Goal: Contribute content

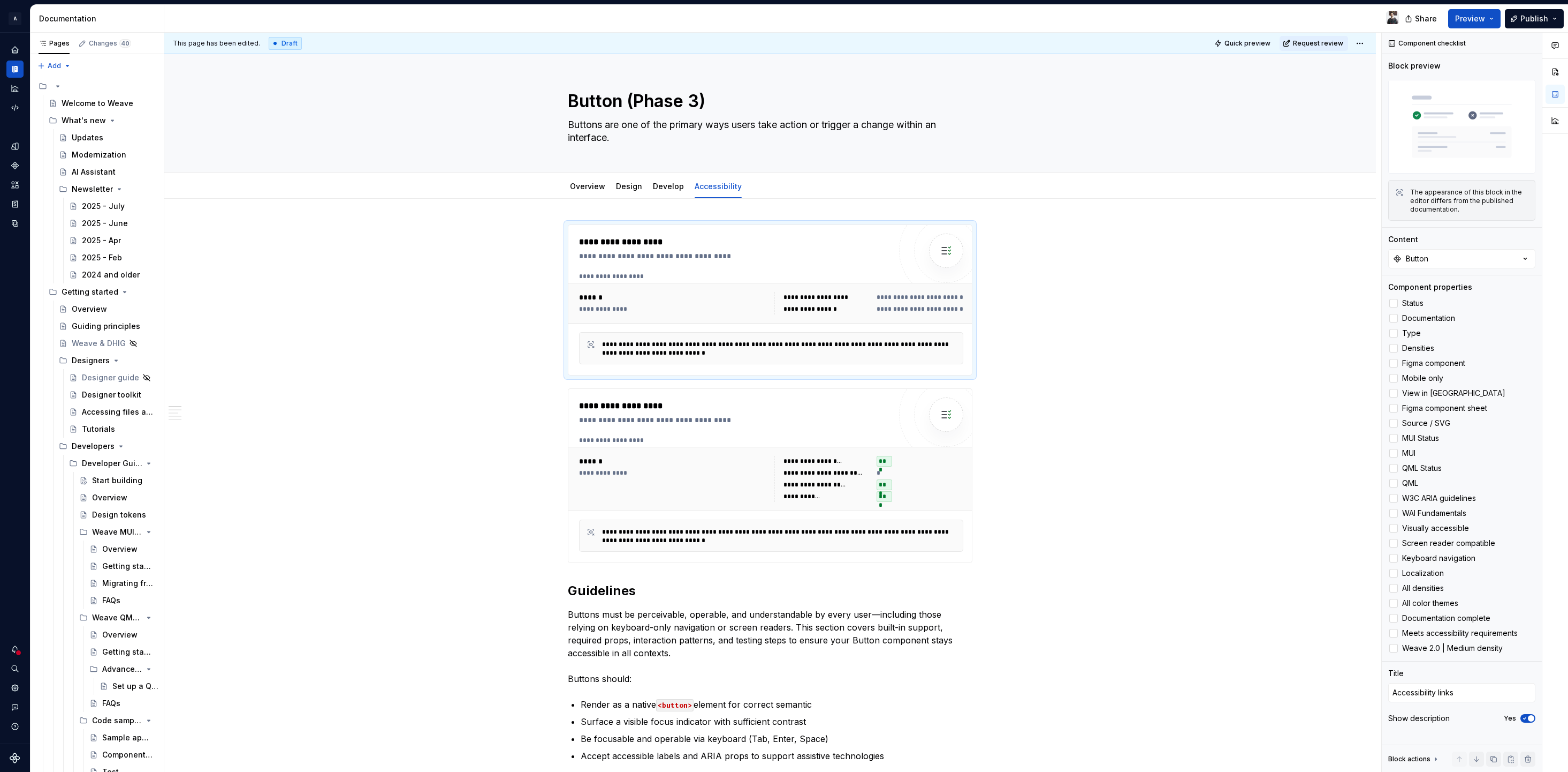
scroll to position [4190, 0]
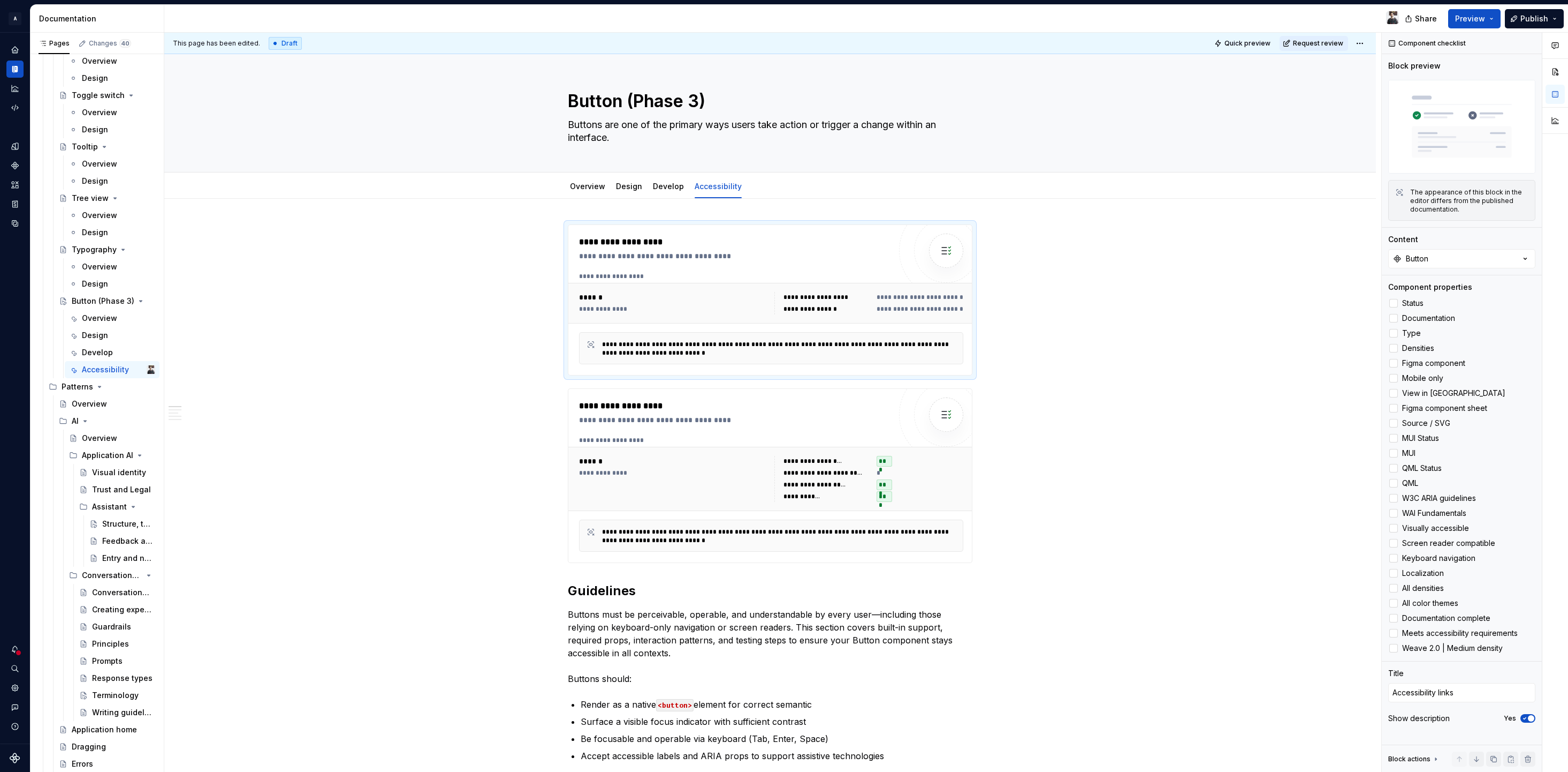
type textarea "*"
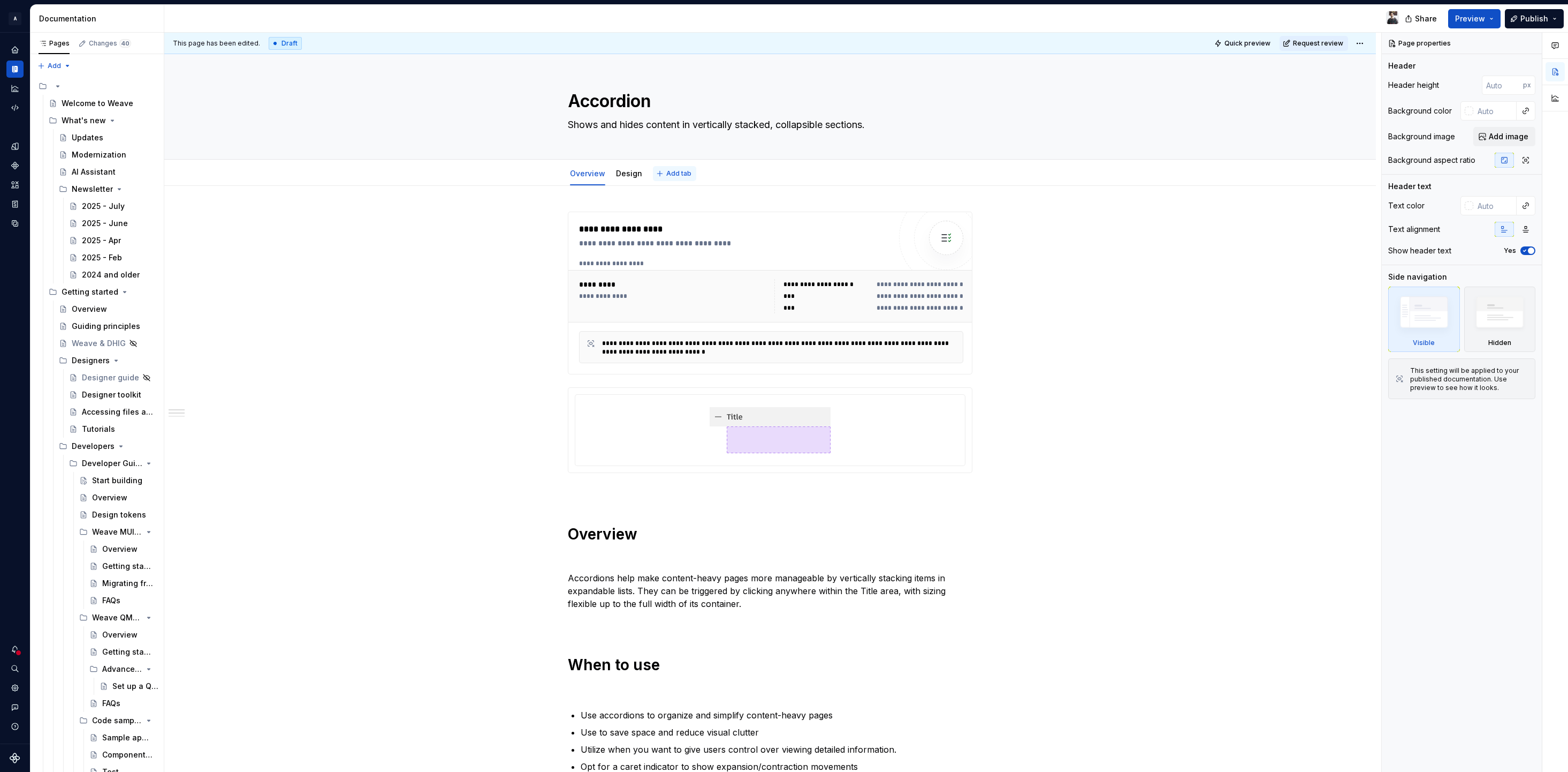
click at [679, 176] on span "Add tab" at bounding box center [679, 173] width 25 height 9
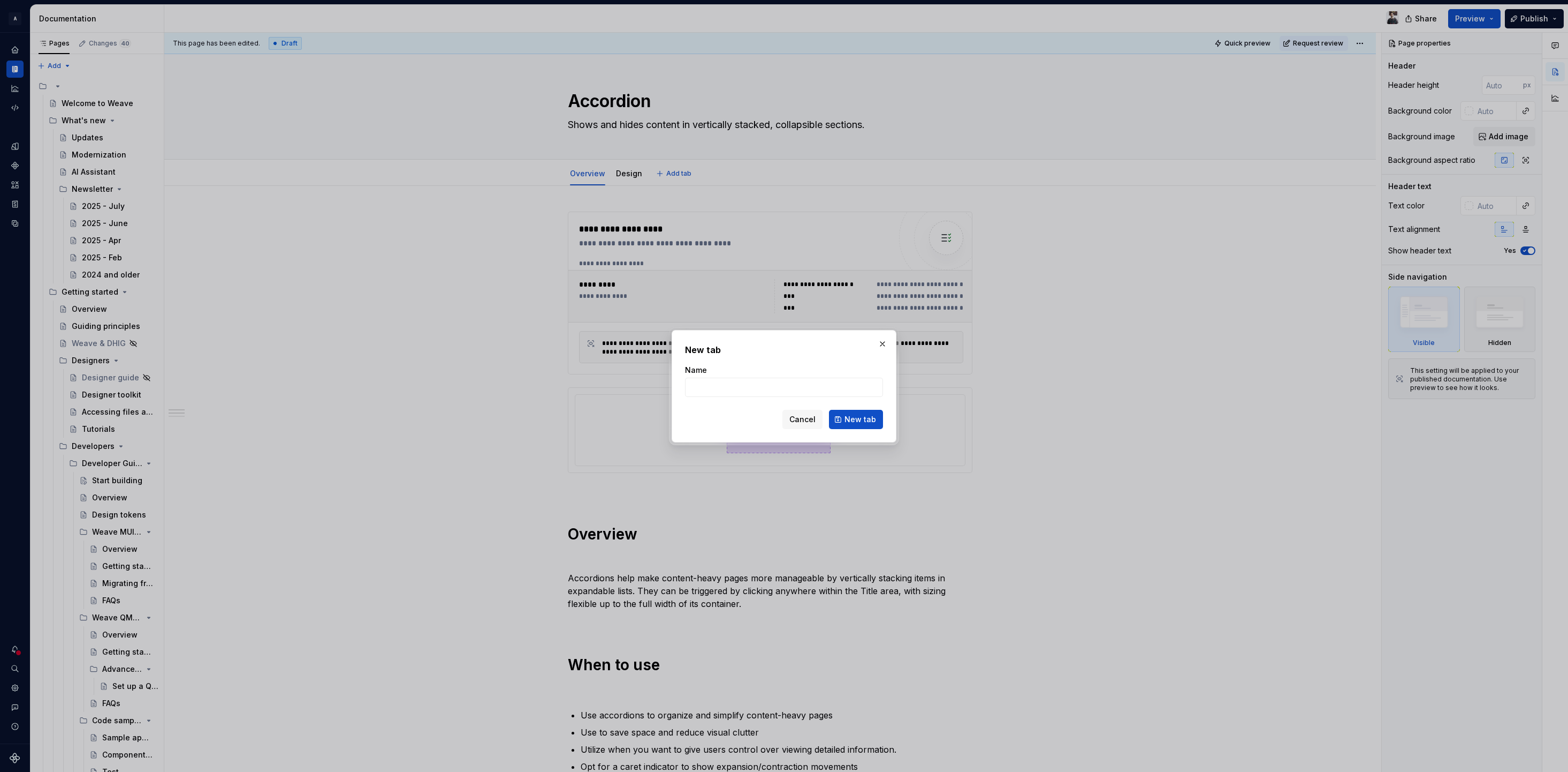
type textarea "*"
type input "Ac"
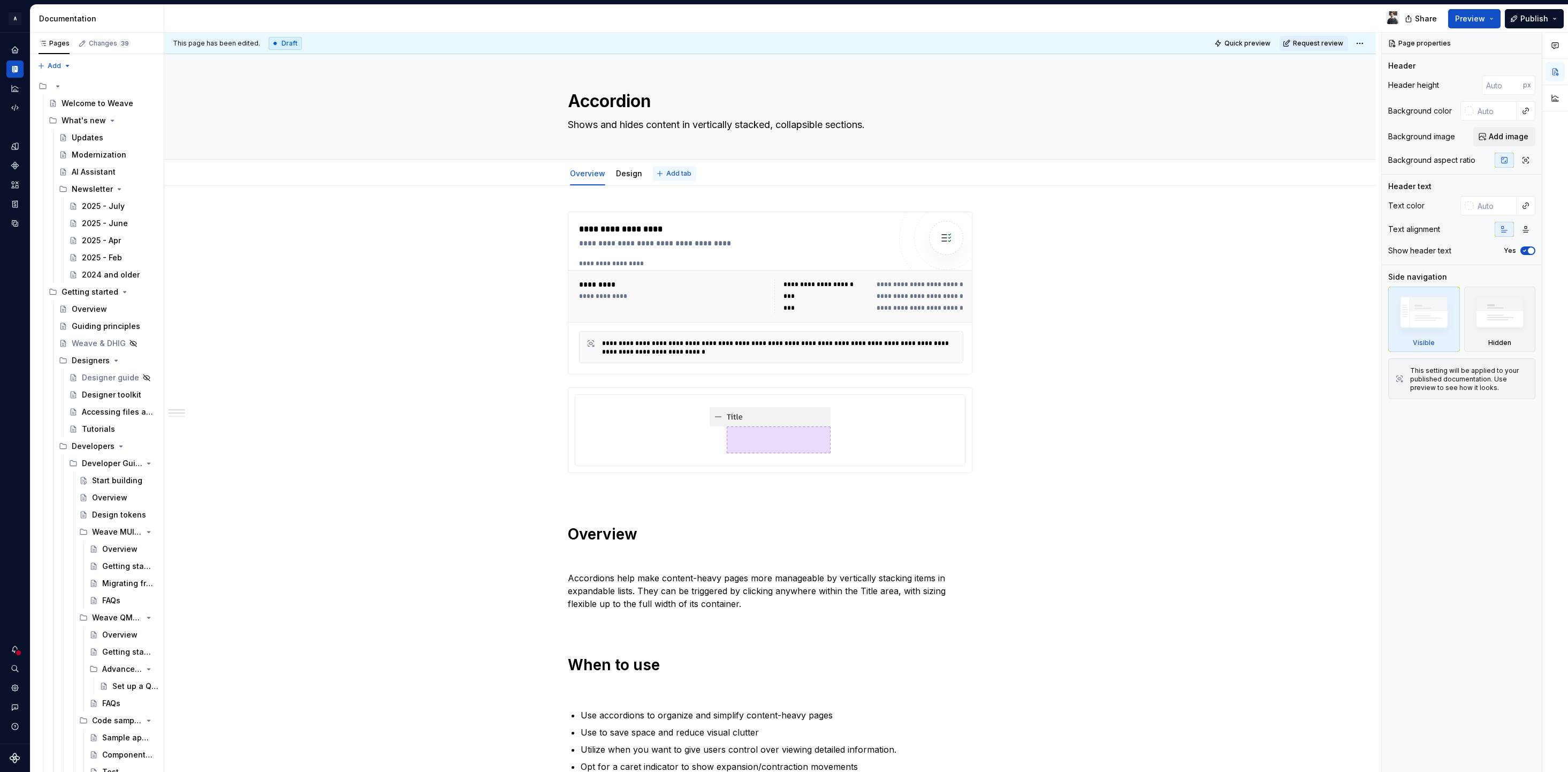
click at [667, 173] on span "Add tab" at bounding box center [679, 173] width 25 height 9
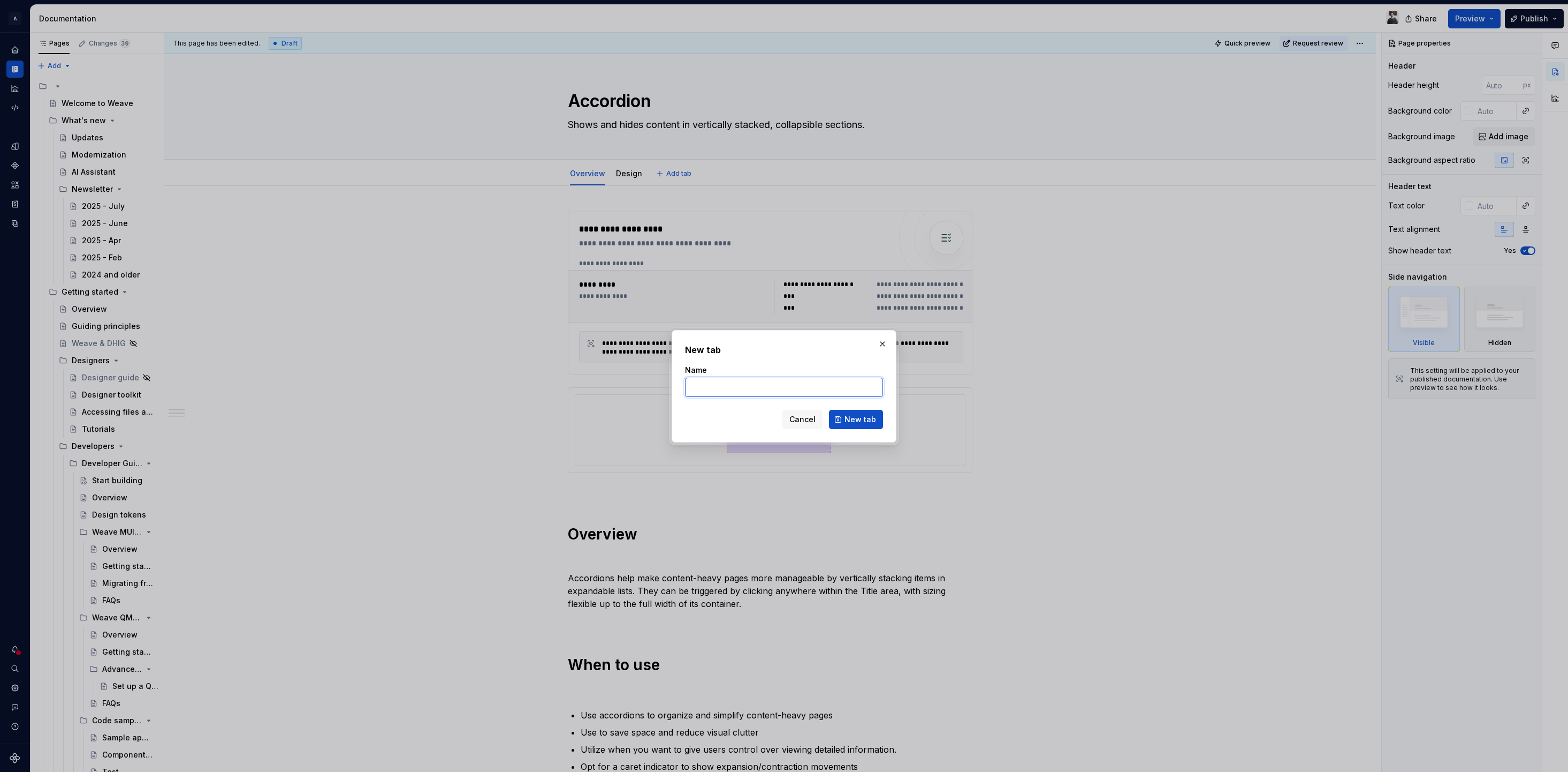
type textarea "*"
type input "Accessibility"
click at [873, 418] on span "New tab" at bounding box center [860, 419] width 31 height 11
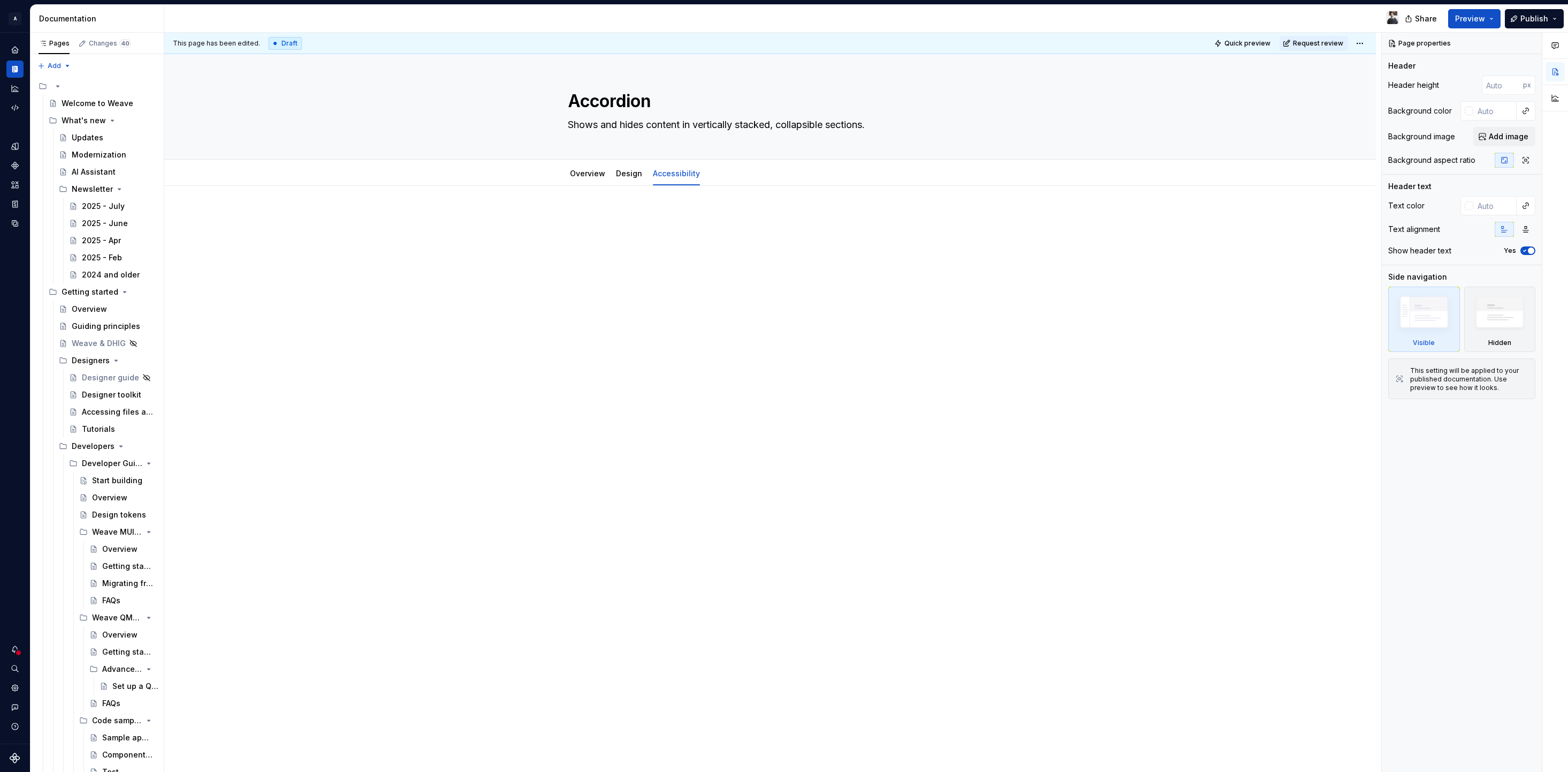
click at [644, 223] on p at bounding box center [770, 218] width 405 height 13
type textarea "*"
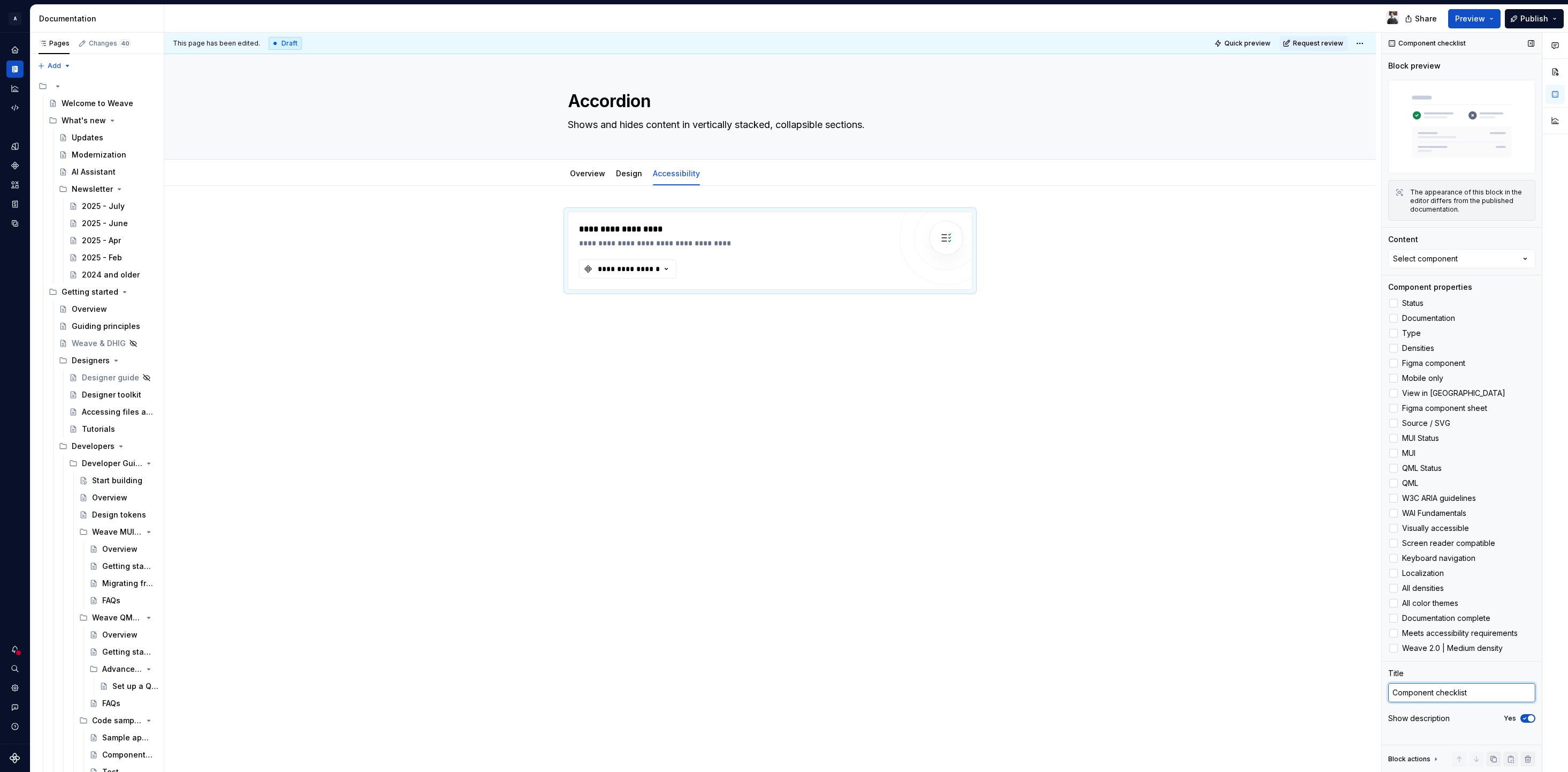
click at [1466, 691] on textarea "Component checklist" at bounding box center [1462, 692] width 147 height 19
type textarea "*"
type textarea "R"
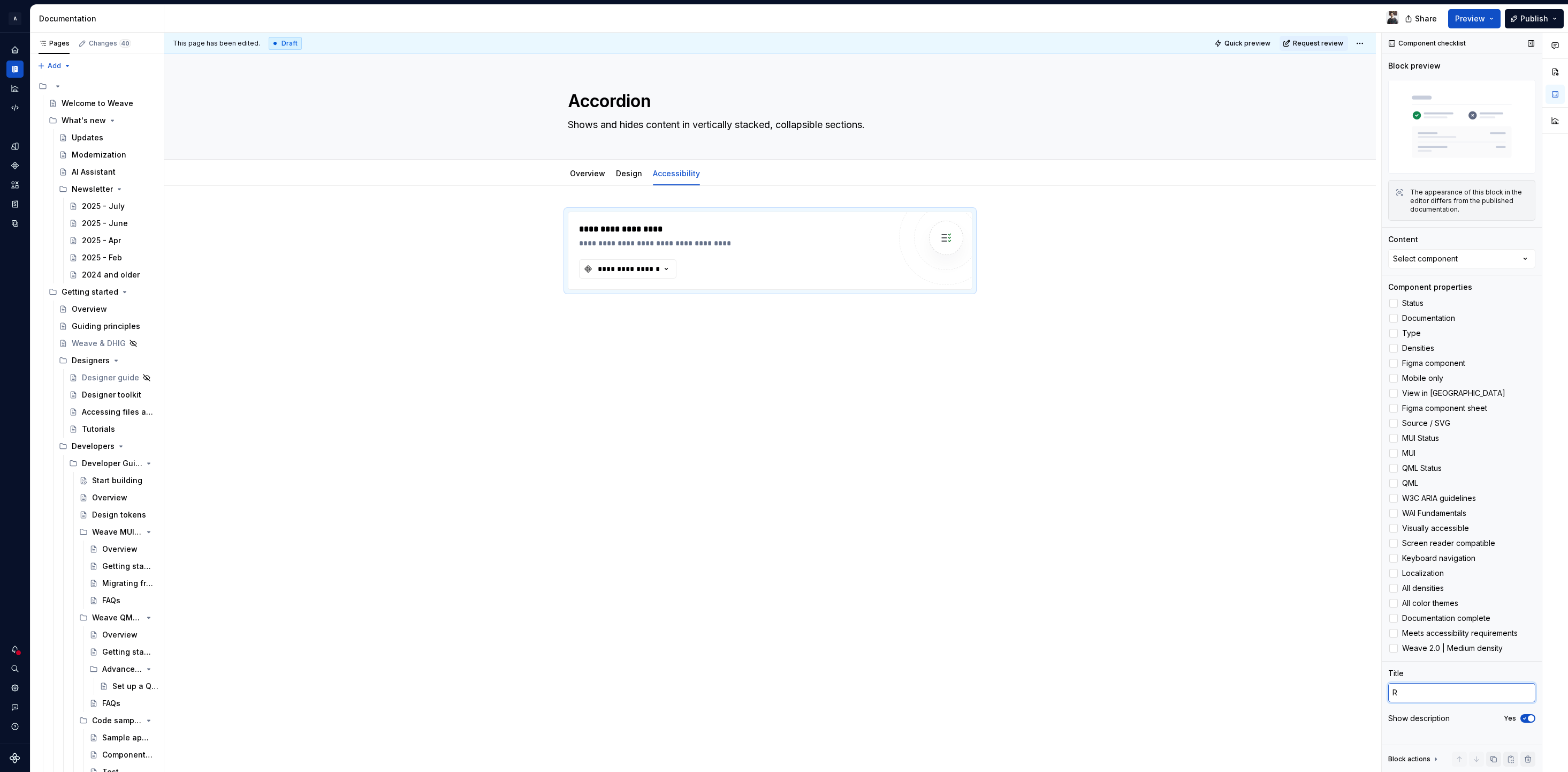
type textarea "*"
type textarea "Re"
type textarea "*"
type textarea "Ref"
type textarea "*"
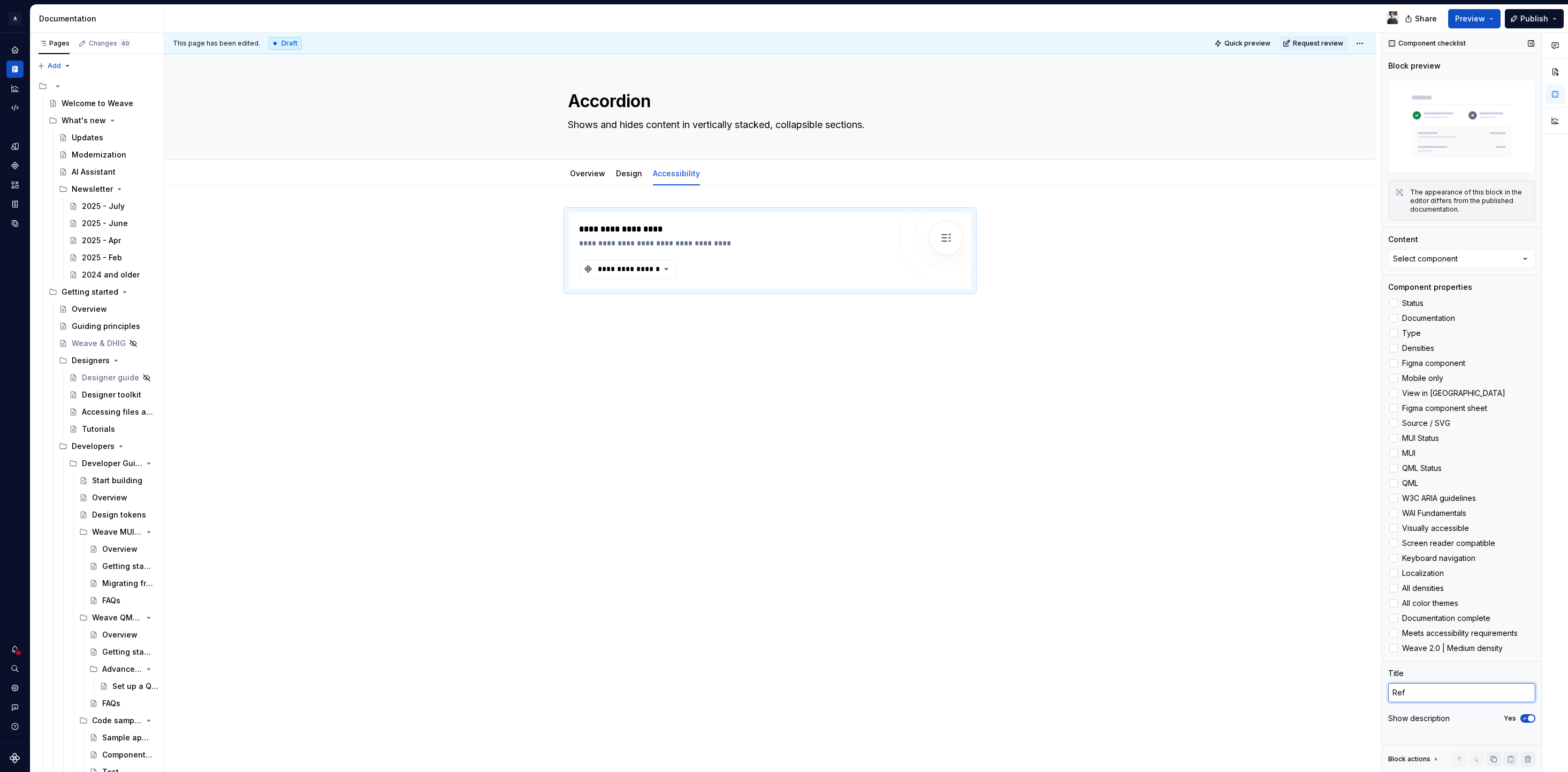
type textarea "Refe"
type textarea "*"
type textarea "Refere"
type textarea "*"
type textarea "Referen"
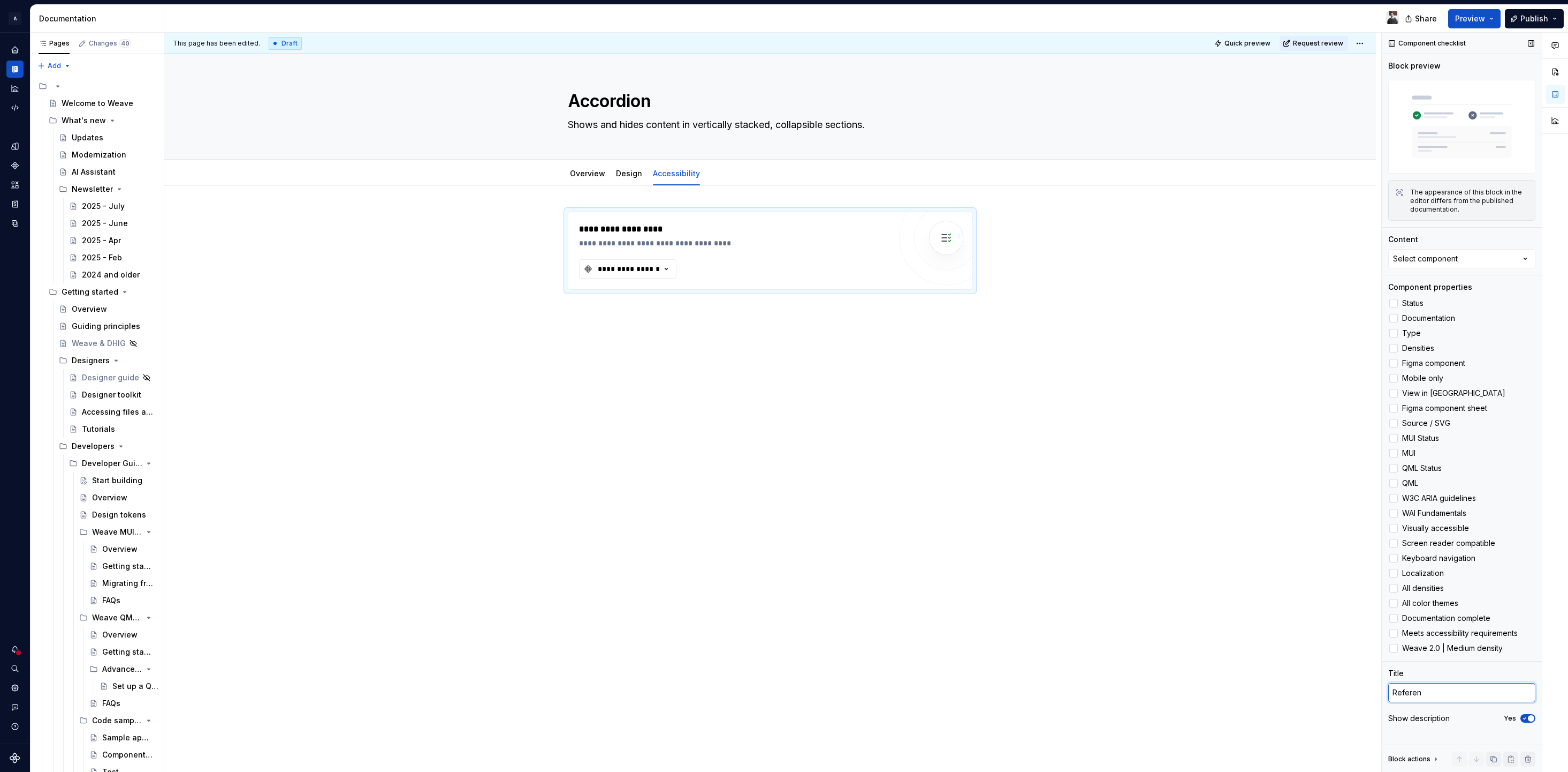
type textarea "*"
type textarea "Referenc"
type textarea "*"
type textarea "Reference"
type textarea "*"
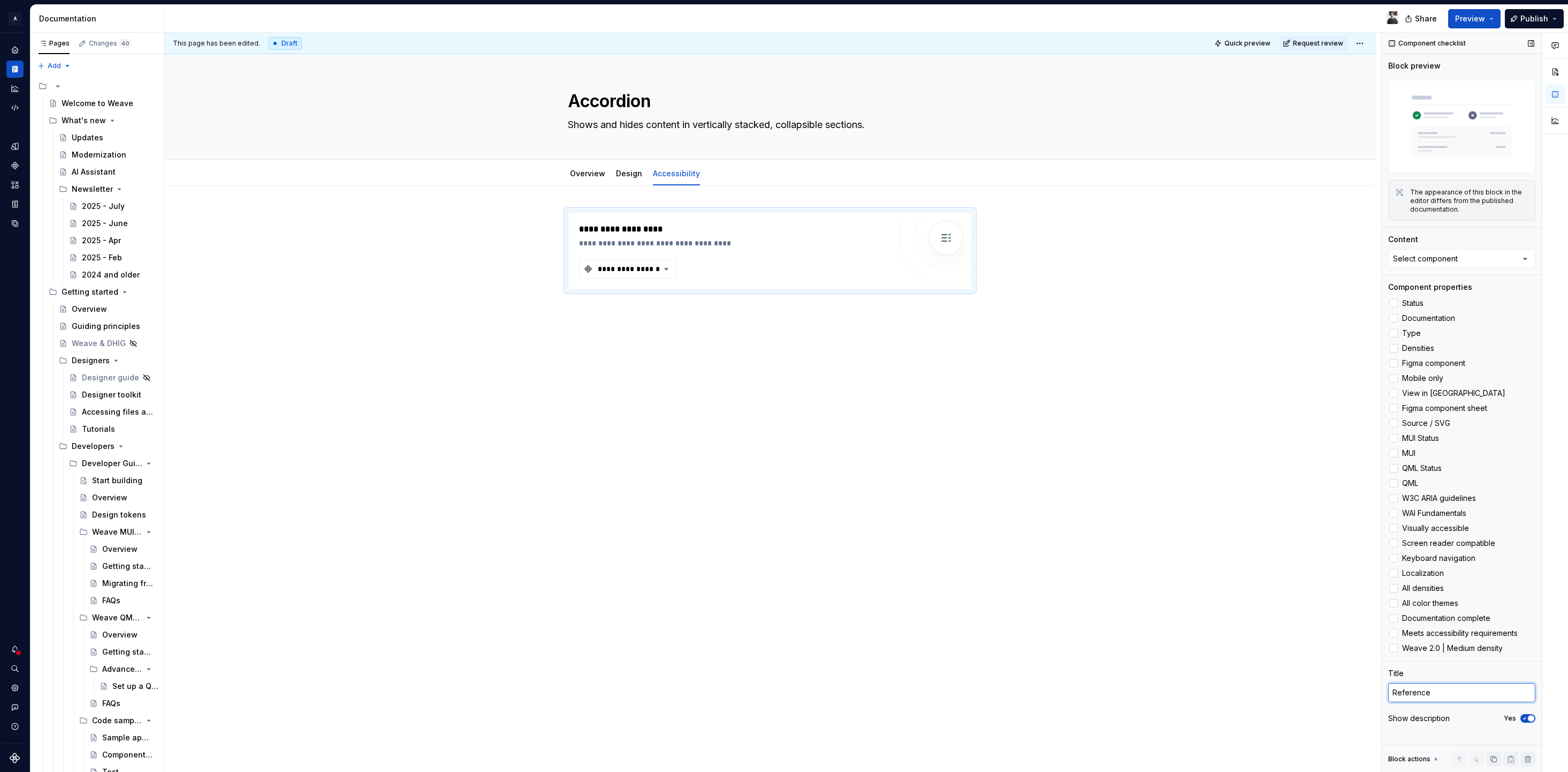
type textarea "Reference"
type textarea "*"
type textarea "Reference l"
type textarea "*"
type textarea "Reference lin"
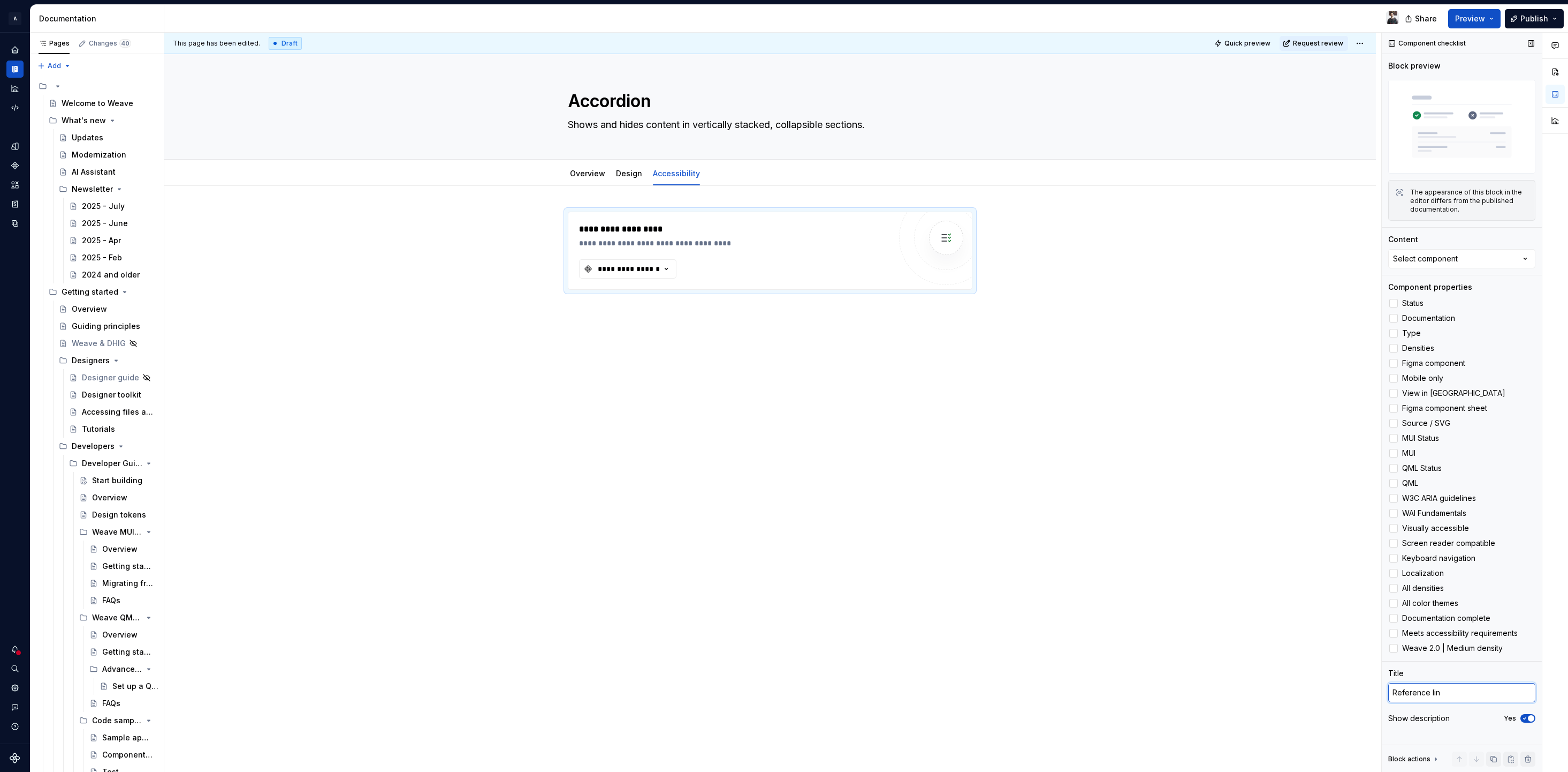
type textarea "*"
type textarea "Reference links"
type textarea "*"
type textarea "Reference links"
click at [646, 269] on div "**********" at bounding box center [629, 268] width 64 height 11
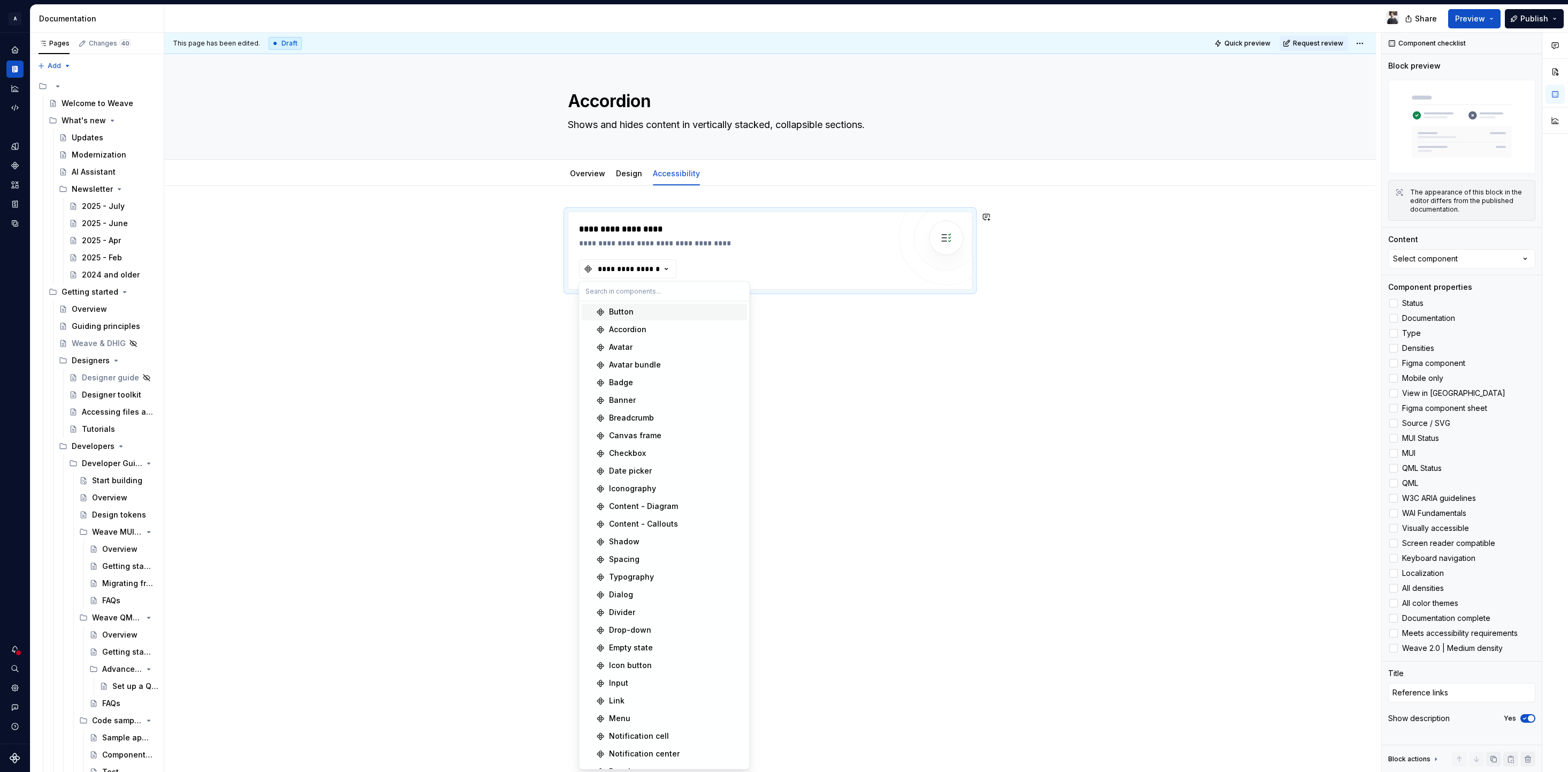
click at [646, 327] on div "Accordion" at bounding box center [627, 330] width 37 height 11
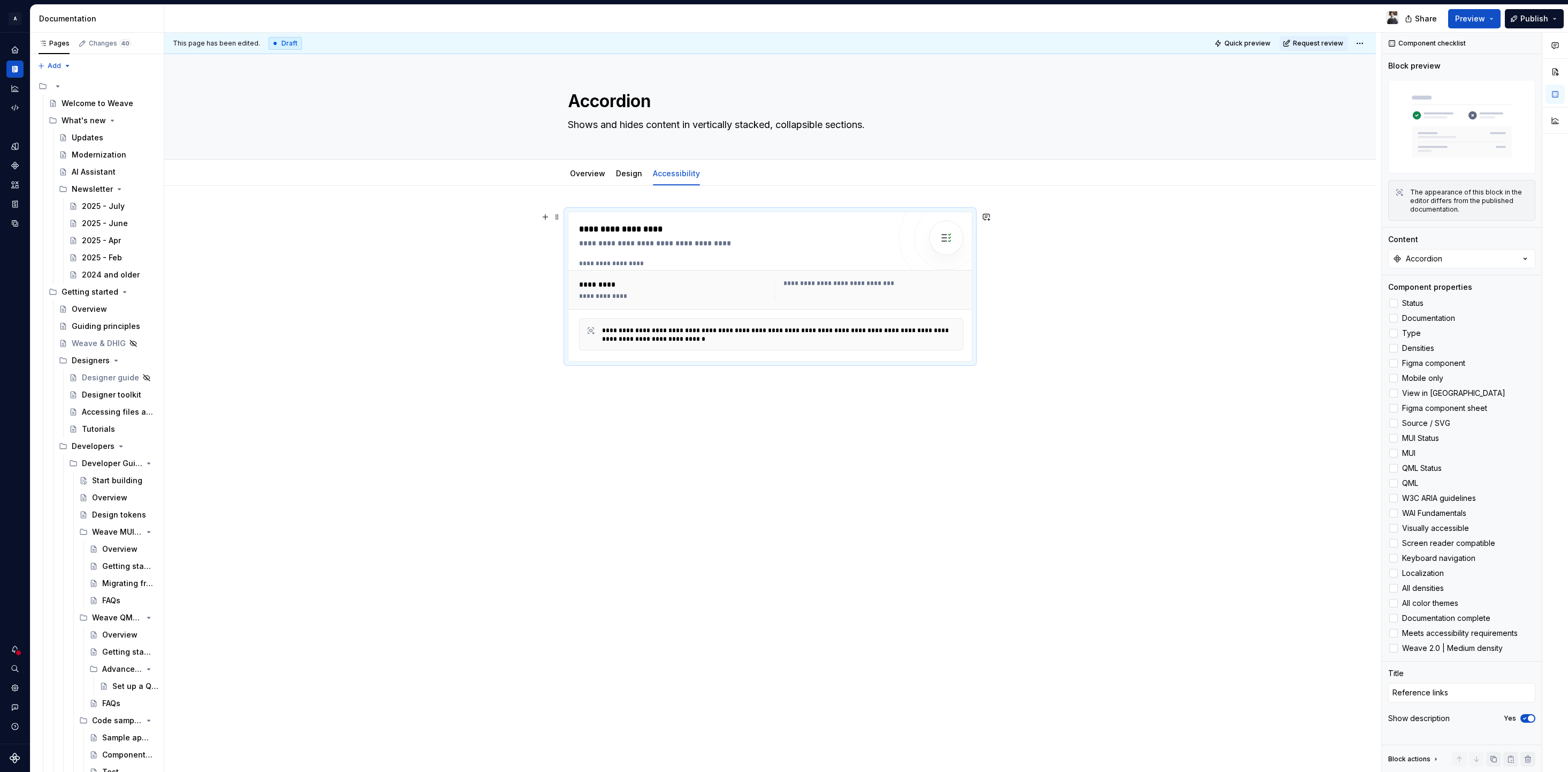
click at [838, 285] on div "**********" at bounding box center [873, 283] width 180 height 9
click at [1393, 498] on div at bounding box center [1393, 498] width 9 height 9
click at [1393, 510] on div at bounding box center [1393, 513] width 9 height 9
click at [16, 37] on button "Expand sidebar" at bounding box center [22, 32] width 15 height 15
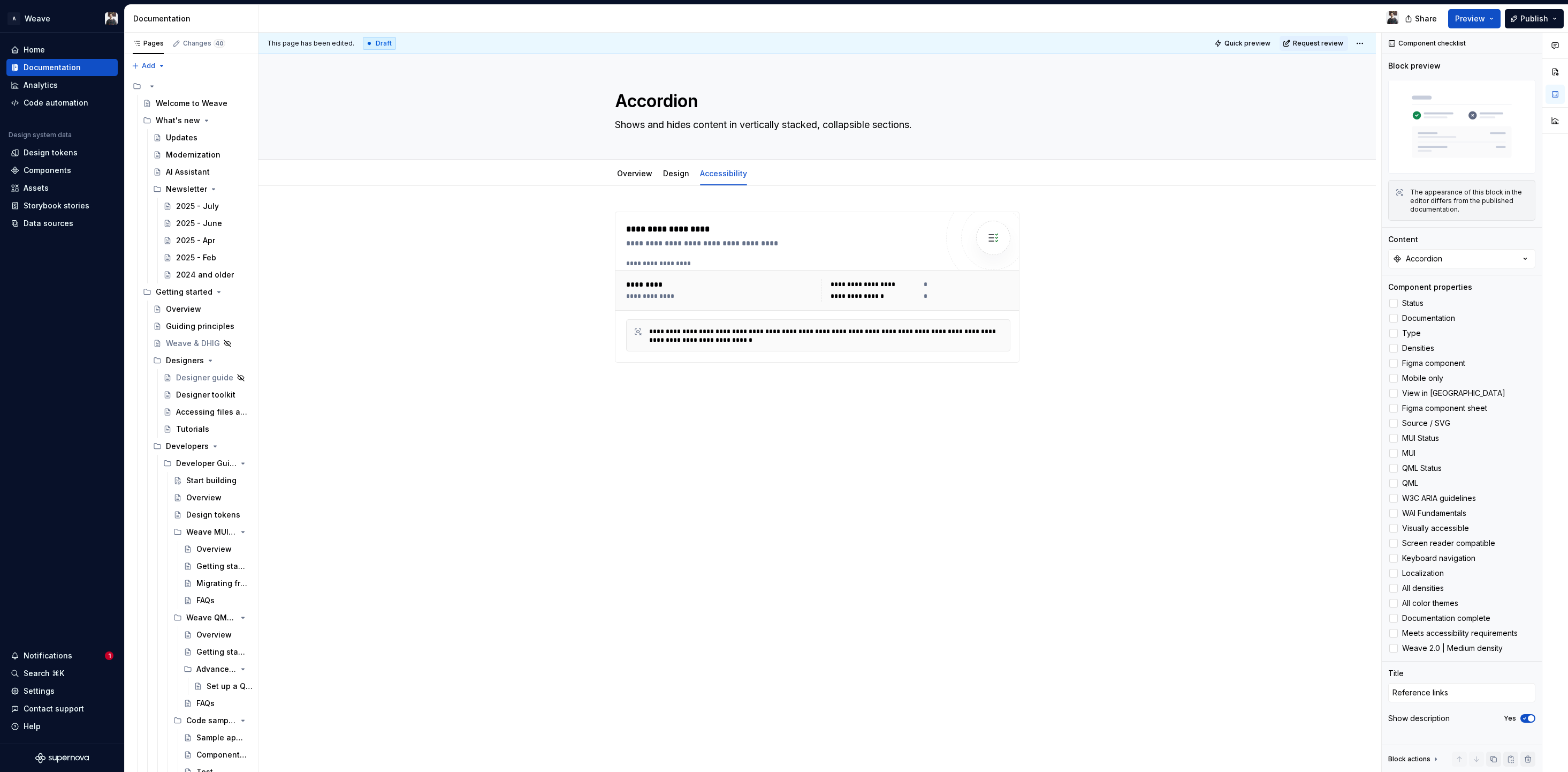
type textarea "*"
